Goal: Task Accomplishment & Management: Use online tool/utility

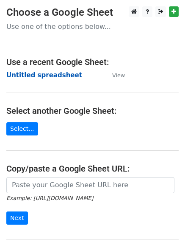
click at [38, 73] on strong "Untitled spreadsheet" at bounding box center [44, 75] width 76 height 8
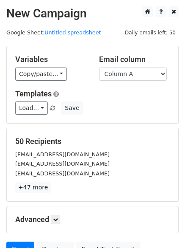
click at [84, 81] on div "Variables Copy/paste... {{Column A}} {{Column B}} {{Column C}} {{Column D}} {{C…" at bounding box center [93, 84] width 172 height 77
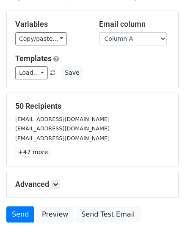
scroll to position [82, 0]
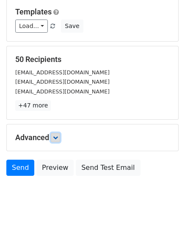
click at [57, 139] on icon at bounding box center [55, 137] width 5 height 5
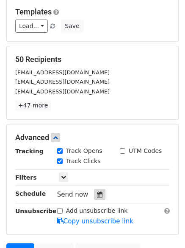
click at [100, 196] on div at bounding box center [99, 194] width 11 height 11
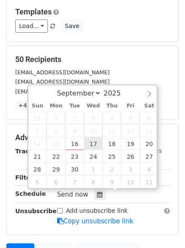
type input "2025-09-17 12:00"
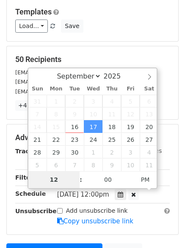
type input "1"
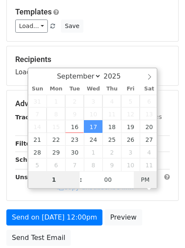
type input "2025-09-17 01:00"
type input "01"
click at [146, 183] on span "AM" at bounding box center [145, 179] width 23 height 17
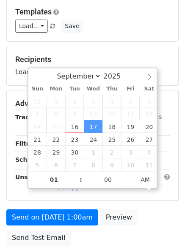
click at [138, 233] on div "Send on Sep 17 at 1:00am Preview Send Test Email" at bounding box center [92, 229] width 185 height 41
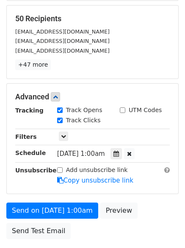
scroll to position [185, 0]
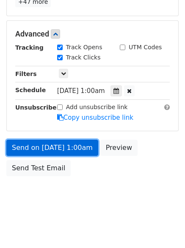
click at [66, 153] on link "Send on Sep 17 at 1:00am" at bounding box center [52, 147] width 92 height 16
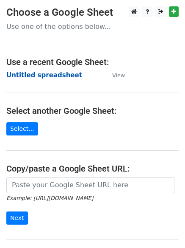
click at [46, 75] on strong "Untitled spreadsheet" at bounding box center [44, 75] width 76 height 8
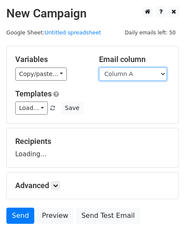
click at [162, 79] on select "Column A Column B Column C Column D Column E Column F" at bounding box center [133, 73] width 68 height 13
select select "Column B"
click at [99, 67] on select "Column A Column B Column C Column D Column E Column F" at bounding box center [133, 73] width 68 height 13
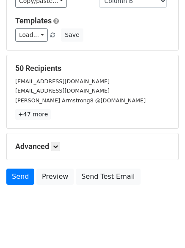
scroll to position [82, 0]
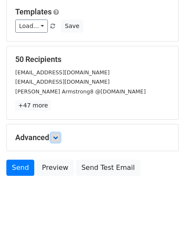
click at [57, 138] on icon at bounding box center [55, 137] width 5 height 5
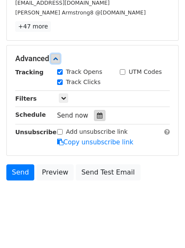
scroll to position [165, 0]
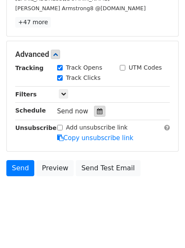
click at [100, 112] on div at bounding box center [99, 111] width 11 height 11
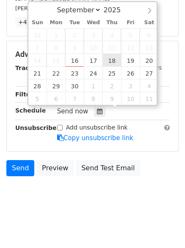
type input "2025-09-18 12:00"
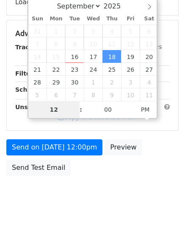
scroll to position [151, 0]
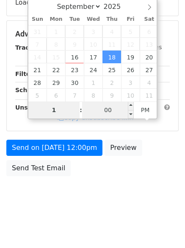
type input "1"
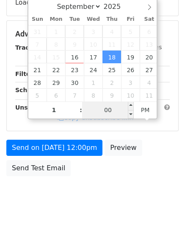
type input "2025-09-18 13:00"
type input "01"
click at [114, 111] on input "00" at bounding box center [108, 109] width 52 height 17
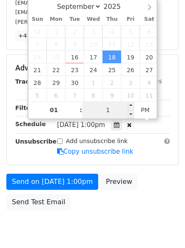
type input "11"
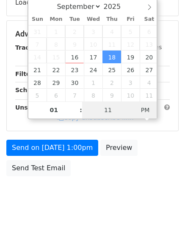
type input "2025-09-18 01:11"
click at [145, 107] on span "PM" at bounding box center [145, 109] width 23 height 17
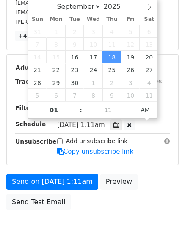
click at [138, 206] on body "New Campaign Daily emails left: 50 Google Sheet: Untitled spreadsheet Variables…" at bounding box center [92, 51] width 185 height 393
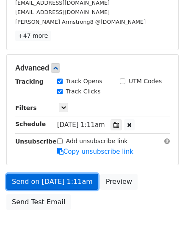
click at [73, 181] on link "Send on Sep 18 at 1:11am" at bounding box center [52, 181] width 92 height 16
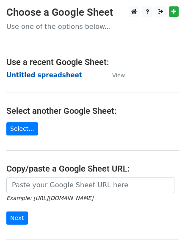
click at [39, 78] on strong "Untitled spreadsheet" at bounding box center [44, 75] width 76 height 8
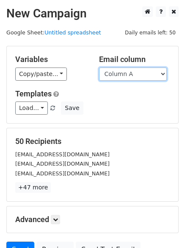
drag, startPoint x: 136, startPoint y: 75, endPoint x: 136, endPoint y: 80, distance: 4.7
click at [136, 75] on select "Column A Column B Column C Column D Column E Column F" at bounding box center [133, 73] width 68 height 13
select select "Column C"
click at [99, 67] on select "Column A Column B Column C Column D Column E Column F" at bounding box center [133, 73] width 68 height 13
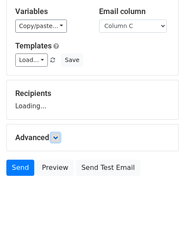
click at [58, 137] on icon at bounding box center [55, 137] width 5 height 5
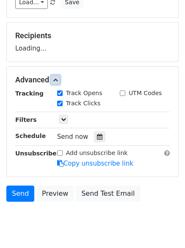
scroll to position [108, 0]
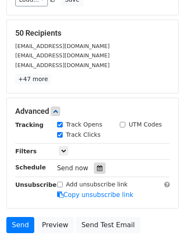
click at [98, 166] on icon at bounding box center [100, 168] width 6 height 6
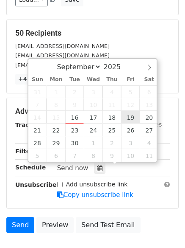
type input "2025-09-19 12:00"
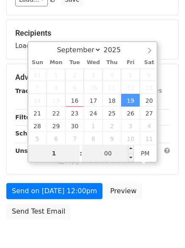
type input "1"
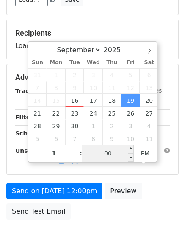
type input "2025-09-19 13:00"
type input "01"
click at [109, 158] on input "00" at bounding box center [108, 153] width 52 height 17
type input "22"
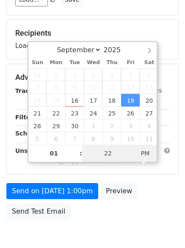
type input "2025-09-19 01:22"
click at [137, 154] on span "PM" at bounding box center [145, 153] width 23 height 17
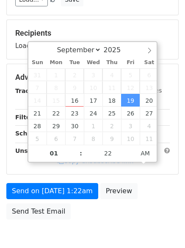
click at [134, 210] on div "Send on Sep 19 at 1:22am Preview Send Test Email" at bounding box center [92, 203] width 185 height 41
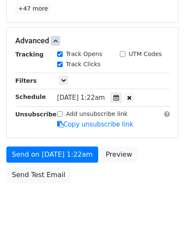
scroll to position [185, 0]
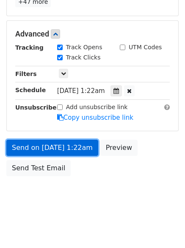
click at [72, 154] on link "Send on Sep 19 at 1:22am" at bounding box center [52, 147] width 92 height 16
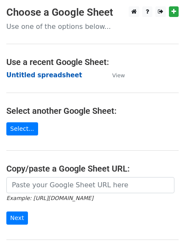
click at [56, 75] on strong "Untitled spreadsheet" at bounding box center [44, 75] width 76 height 8
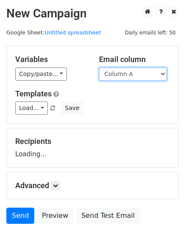
click at [142, 78] on select "Column A Column B Column C Column D Column E Column F" at bounding box center [133, 73] width 68 height 13
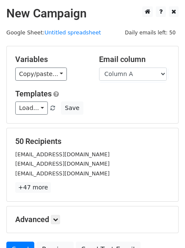
click at [133, 120] on div "Variables Copy/paste... {{Column A}} {{Column B}} {{Column C}} {{Column D}} {{C…" at bounding box center [93, 84] width 172 height 77
click at [143, 76] on select "Column A Column B Column C Column D Column E Column F" at bounding box center [133, 73] width 68 height 13
select select "Column D"
click at [99, 67] on select "Column A Column B Column C Column D Column E Column F" at bounding box center [133, 73] width 68 height 13
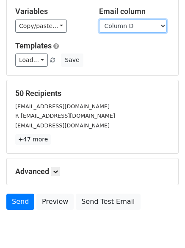
scroll to position [56, 0]
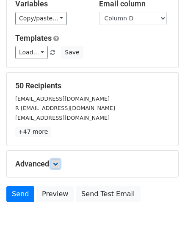
click at [58, 162] on icon at bounding box center [55, 163] width 5 height 5
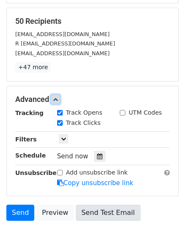
scroll to position [165, 0]
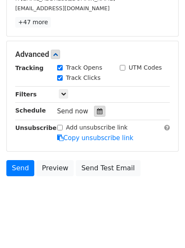
click at [97, 113] on icon at bounding box center [100, 111] width 6 height 6
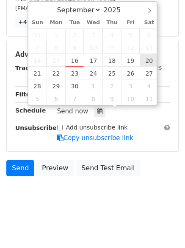
type input "2025-09-20 12:00"
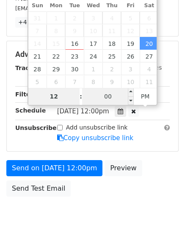
scroll to position [151, 0]
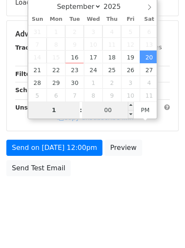
type input "1"
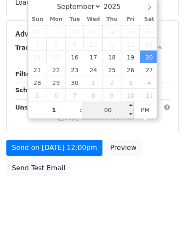
type input "2025-09-20 13:00"
type input "01"
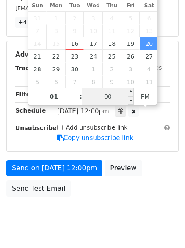
click at [105, 112] on span "Sat, Sep 20, 12:00pm" at bounding box center [83, 111] width 52 height 8
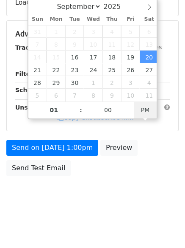
type input "2025-09-20 01:00"
click at [143, 111] on body "New Campaign Daily emails left: 50 Google Sheet: Untitled spreadsheet Variables…" at bounding box center [92, 34] width 185 height 359
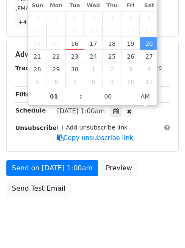
click at [137, 202] on body "New Campaign Daily emails left: 50 Google Sheet: Untitled spreadsheet Variables…" at bounding box center [92, 37] width 185 height 393
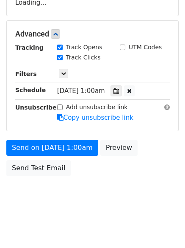
scroll to position [165, 0]
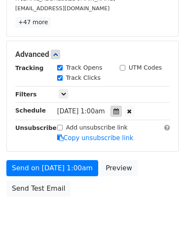
click at [119, 113] on icon at bounding box center [117, 111] width 6 height 6
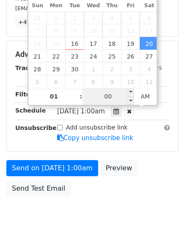
click at [110, 95] on input "00" at bounding box center [108, 96] width 52 height 17
type input "33"
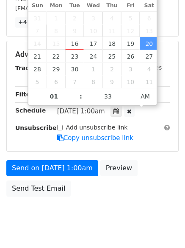
type input "2025-09-20 01:33"
click at [117, 210] on body "New Campaign Daily emails left: 50 Google Sheet: Untitled spreadsheet Variables…" at bounding box center [92, 37] width 185 height 393
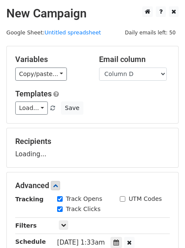
scroll to position [151, 0]
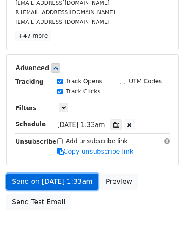
click at [75, 179] on link "Send on Sep 20 at 1:33am" at bounding box center [52, 181] width 92 height 16
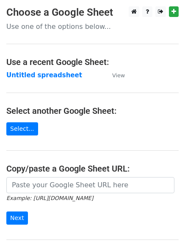
click at [61, 79] on strong "Untitled spreadsheet" at bounding box center [44, 75] width 76 height 8
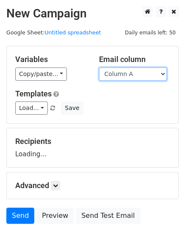
click at [132, 73] on select "Column A Column B Column C Column D Column E Column F" at bounding box center [133, 73] width 68 height 13
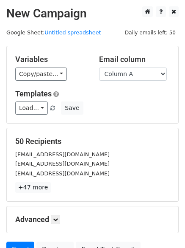
click at [124, 135] on div "50 Recipients Vjsjol@gmail.com Nakoolaoluwadavid366@gmail.com johhniebush@gmail…" at bounding box center [93, 164] width 172 height 73
drag, startPoint x: 131, startPoint y: 72, endPoint x: 129, endPoint y: 79, distance: 7.8
click at [131, 72] on select "Column A Column B Column C Column D Column E Column F" at bounding box center [133, 73] width 68 height 13
select select "Column E"
click at [99, 67] on select "Column A Column B Column C Column D Column E Column F" at bounding box center [133, 73] width 68 height 13
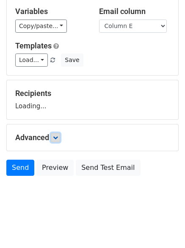
click at [60, 136] on link at bounding box center [55, 137] width 9 height 9
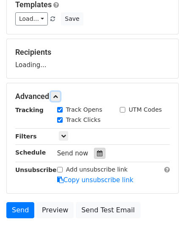
scroll to position [125, 0]
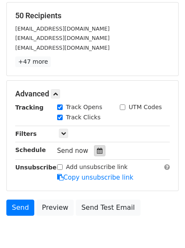
click at [99, 146] on div "Send now" at bounding box center [107, 150] width 100 height 11
click at [99, 147] on div at bounding box center [99, 150] width 11 height 11
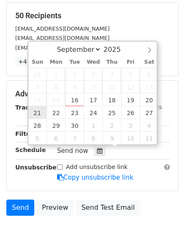
type input "2025-09-21 12:00"
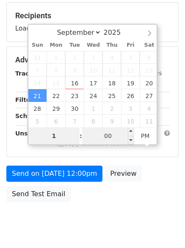
type input "1"
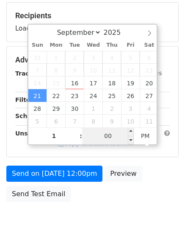
type input "2025-09-21 13:00"
type input "01"
click at [106, 135] on input "00" at bounding box center [108, 135] width 52 height 17
type input "44"
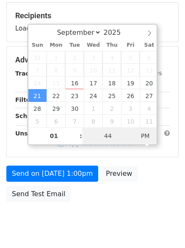
type input "2025-09-21 01:44"
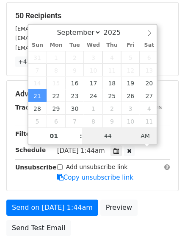
click at [147, 136] on span "AM" at bounding box center [145, 135] width 23 height 17
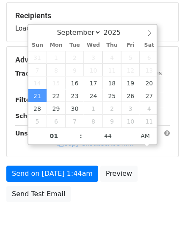
click at [123, 221] on body "New Campaign Daily emails left: 50 Google Sheet: Untitled spreadsheet Variables…" at bounding box center [92, 60] width 185 height 359
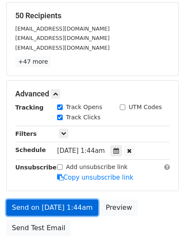
click at [74, 211] on link "Send on Sep 21 at 1:44am" at bounding box center [52, 207] width 92 height 16
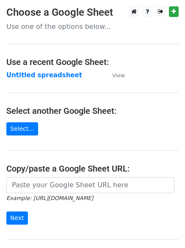
click at [48, 76] on strong "Untitled spreadsheet" at bounding box center [44, 75] width 76 height 8
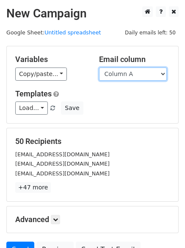
drag, startPoint x: 138, startPoint y: 75, endPoint x: 135, endPoint y: 80, distance: 5.3
click at [138, 75] on select "Column A Column B Column C Column D Column E Column F" at bounding box center [133, 73] width 68 height 13
select select "Column F"
click at [99, 67] on select "Column A Column B Column C Column D Column E Column F" at bounding box center [133, 73] width 68 height 13
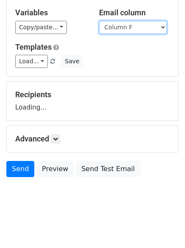
scroll to position [48, 0]
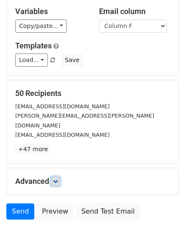
click at [57, 178] on icon at bounding box center [55, 180] width 5 height 5
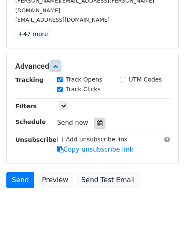
scroll to position [165, 0]
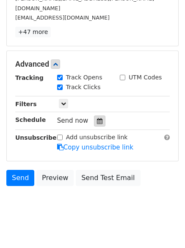
click at [98, 118] on icon at bounding box center [100, 121] width 6 height 6
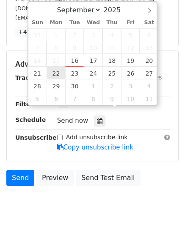
type input "[DATE] 12:00"
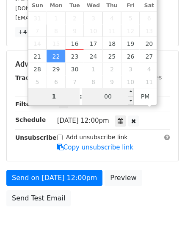
type input "1"
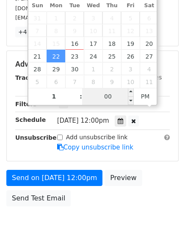
type input "[DATE] 13:00"
type input "01"
click at [109, 95] on input "00" at bounding box center [108, 96] width 52 height 17
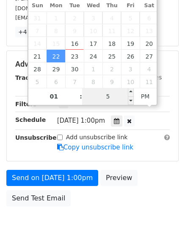
type input "55"
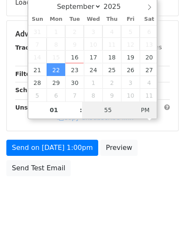
type input "[DATE] 01:55"
click at [148, 112] on body "New Campaign Daily emails left: 50 Google Sheet: Untitled spreadsheet Variables…" at bounding box center [92, 34] width 185 height 359
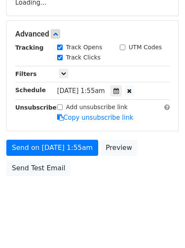
click at [115, 207] on body "New Campaign Daily emails left: 50 Google Sheet: Untitled spreadsheet Variables…" at bounding box center [92, 34] width 185 height 359
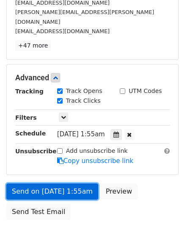
click at [73, 184] on link "Send on [DATE] 1:55am" at bounding box center [52, 191] width 92 height 16
